Goal: Communication & Community: Answer question/provide support

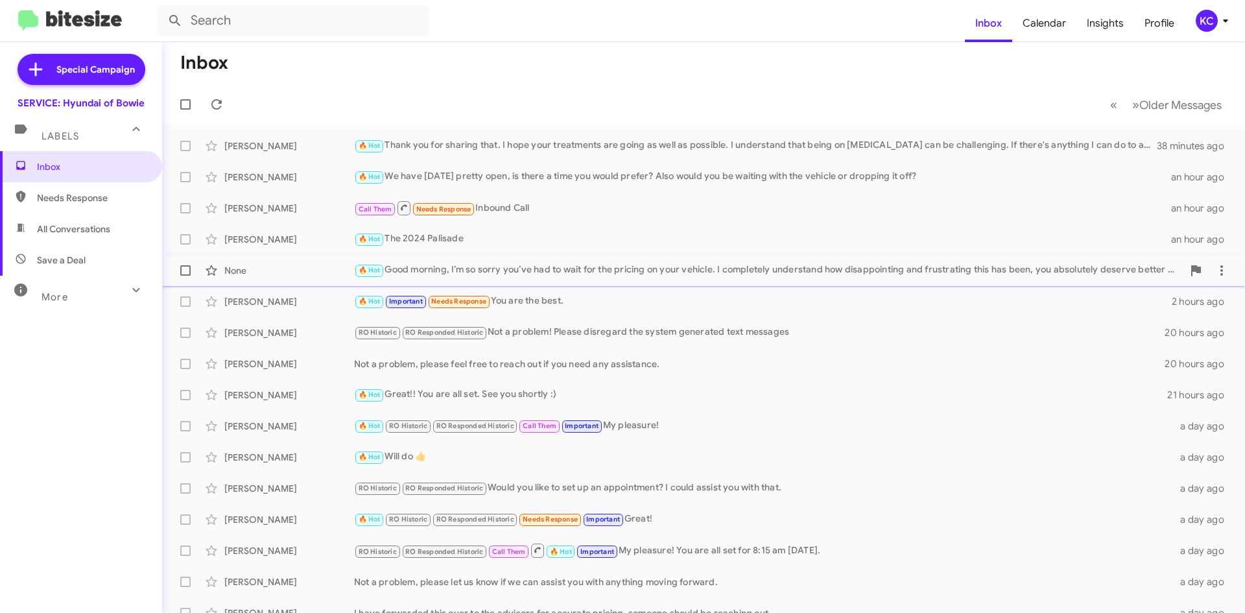
click at [562, 270] on div "🔥 Hot Good morning, I’m so sorry you’ve had to wait for the pricing on your veh…" at bounding box center [768, 270] width 829 height 15
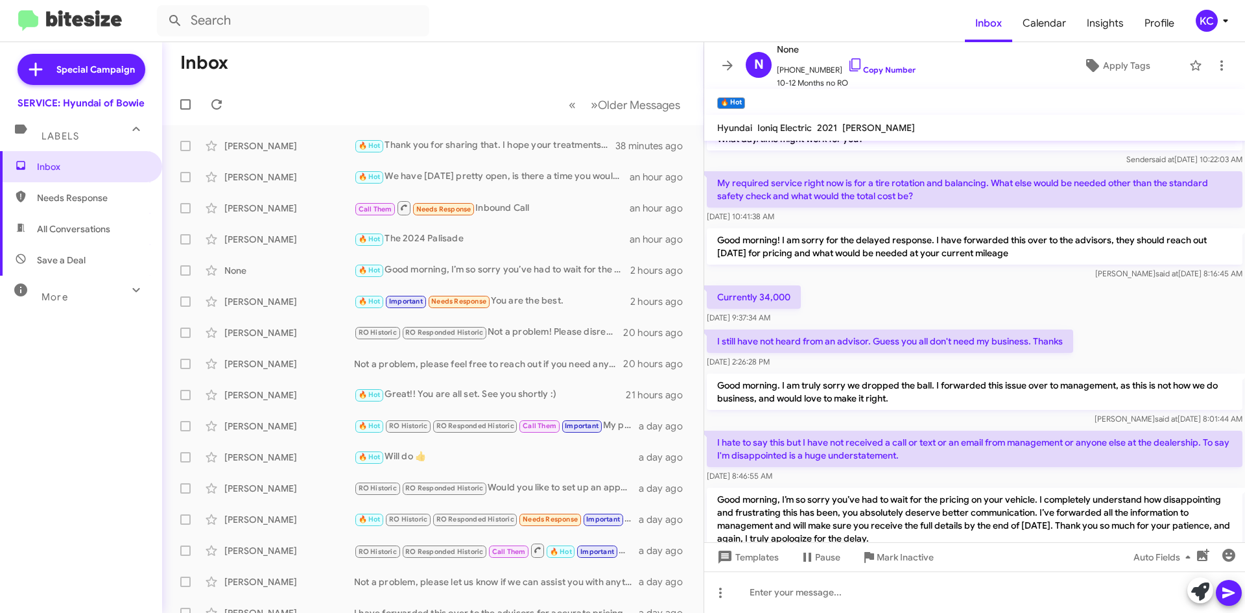
scroll to position [107, 0]
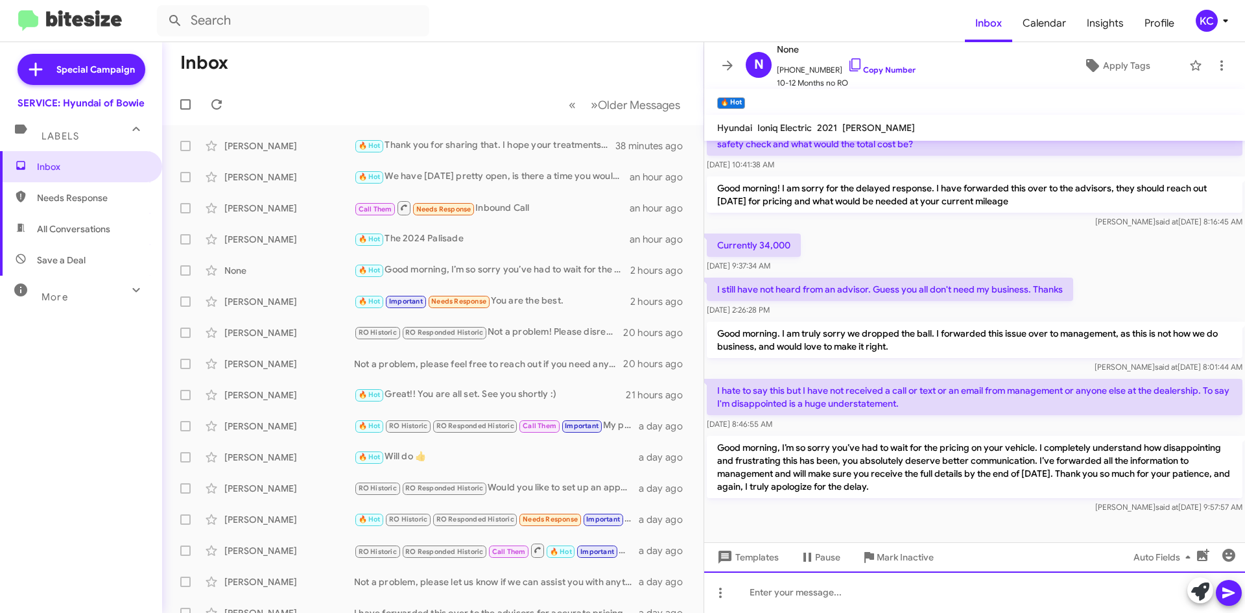
click at [822, 588] on div at bounding box center [974, 592] width 541 height 42
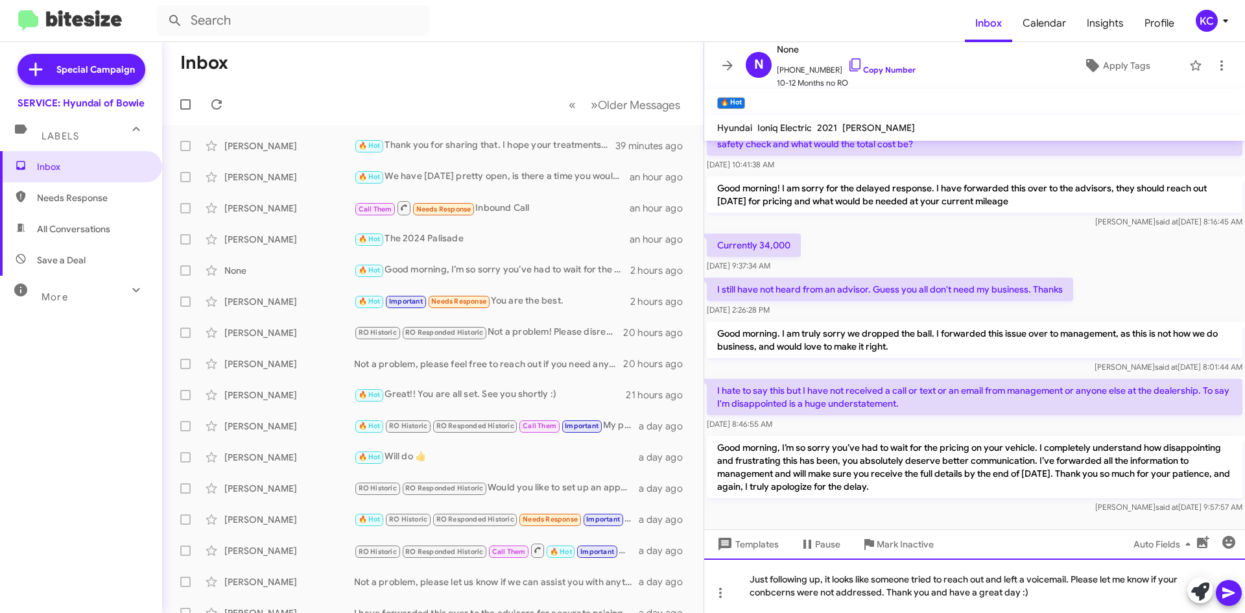
click at [775, 593] on div "Just following up, it looks like someone tried to reach out and left a voicemai…" at bounding box center [974, 585] width 541 height 54
drag, startPoint x: 778, startPoint y: 595, endPoint x: 766, endPoint y: 595, distance: 11.7
click at [766, 595] on div "Just following up, it looks like someone tried to reach out and left a voicemai…" at bounding box center [974, 585] width 541 height 54
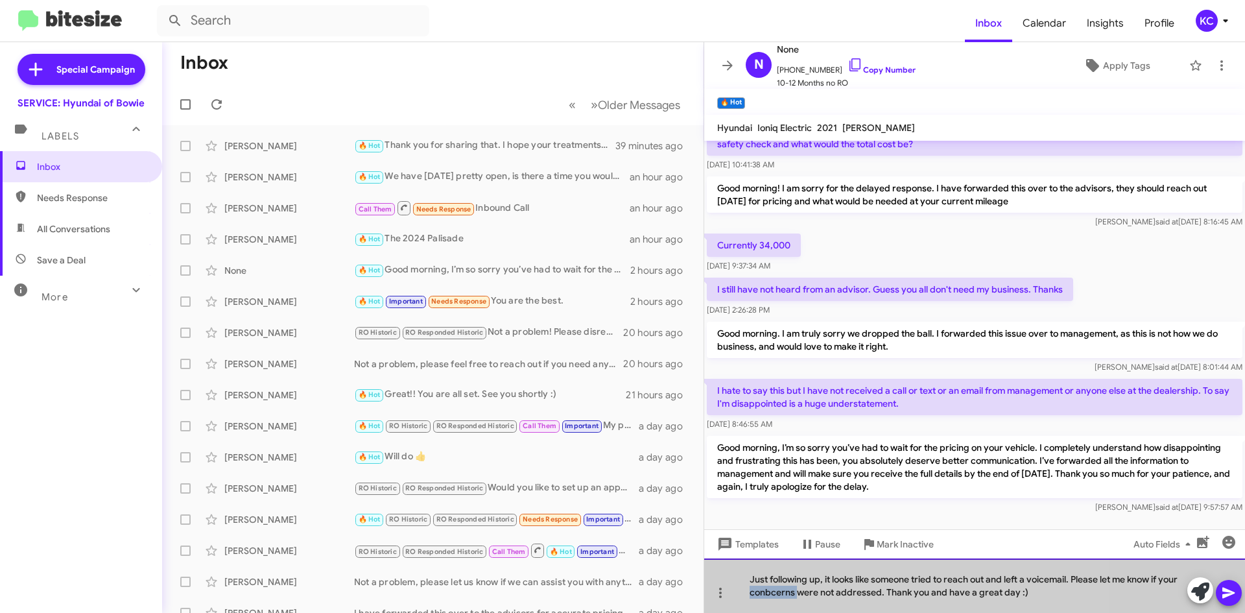
click at [766, 595] on div "Just following up, it looks like someone tried to reach out and left a voicemai…" at bounding box center [974, 585] width 541 height 54
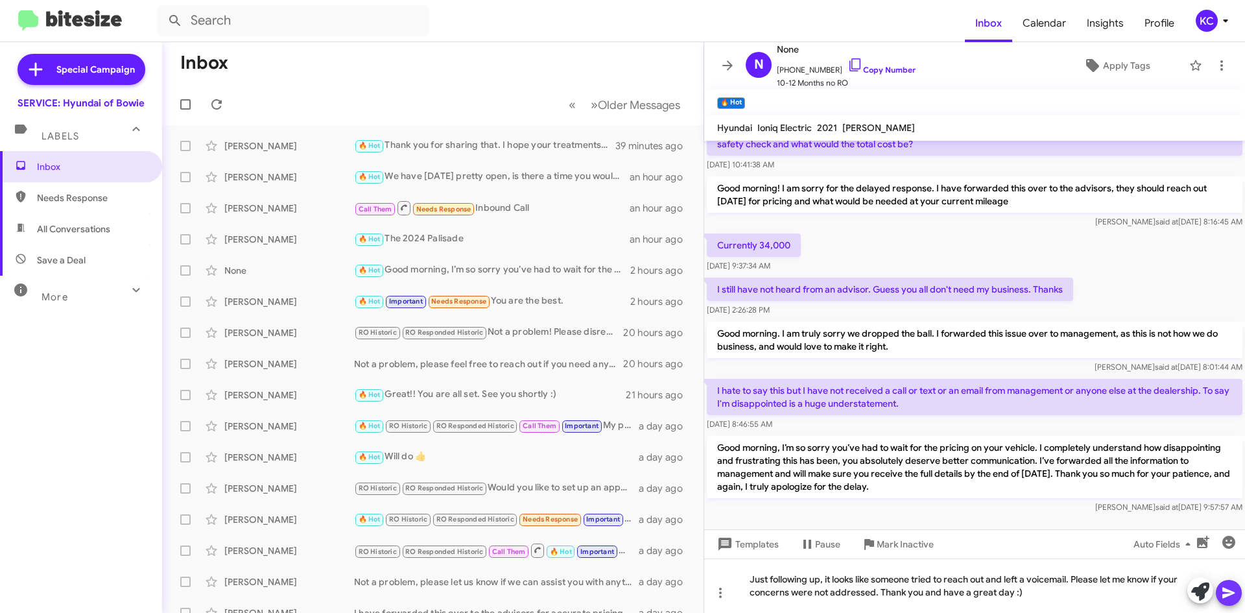
click at [1220, 588] on button at bounding box center [1229, 593] width 26 height 26
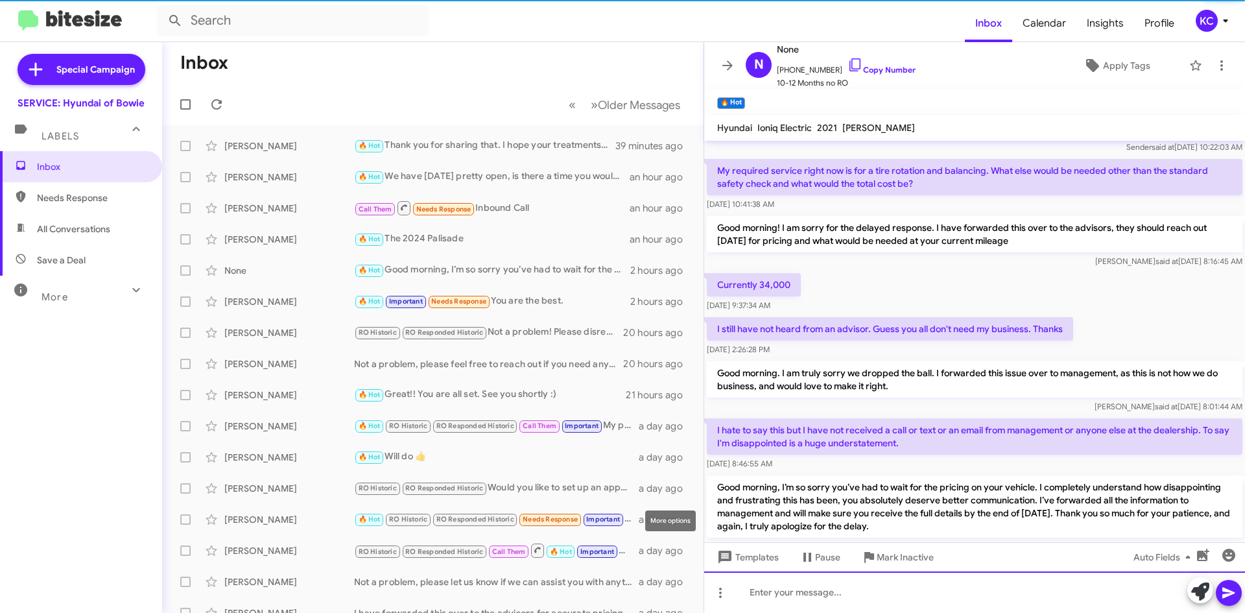
scroll to position [167, 0]
